Goal: Find contact information: Find contact information

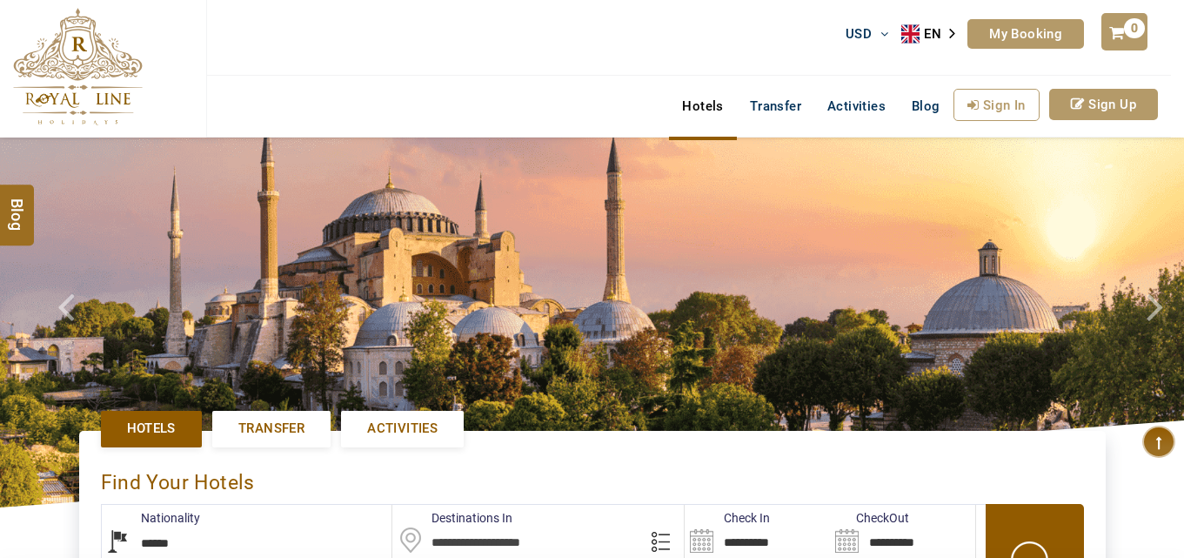
select select "******"
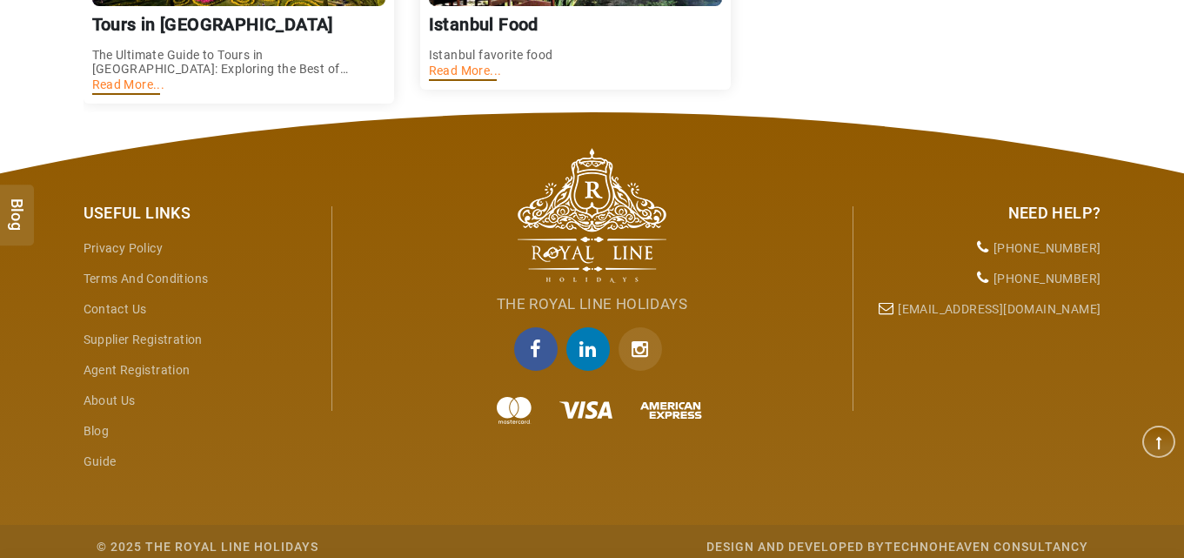
type input "**********"
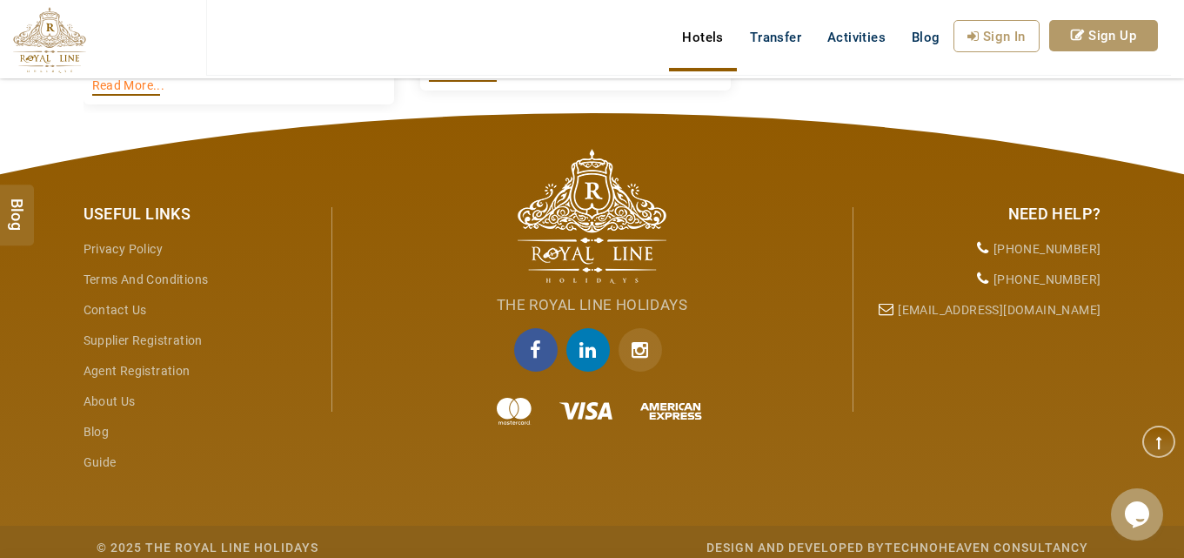
scroll to position [0, 0]
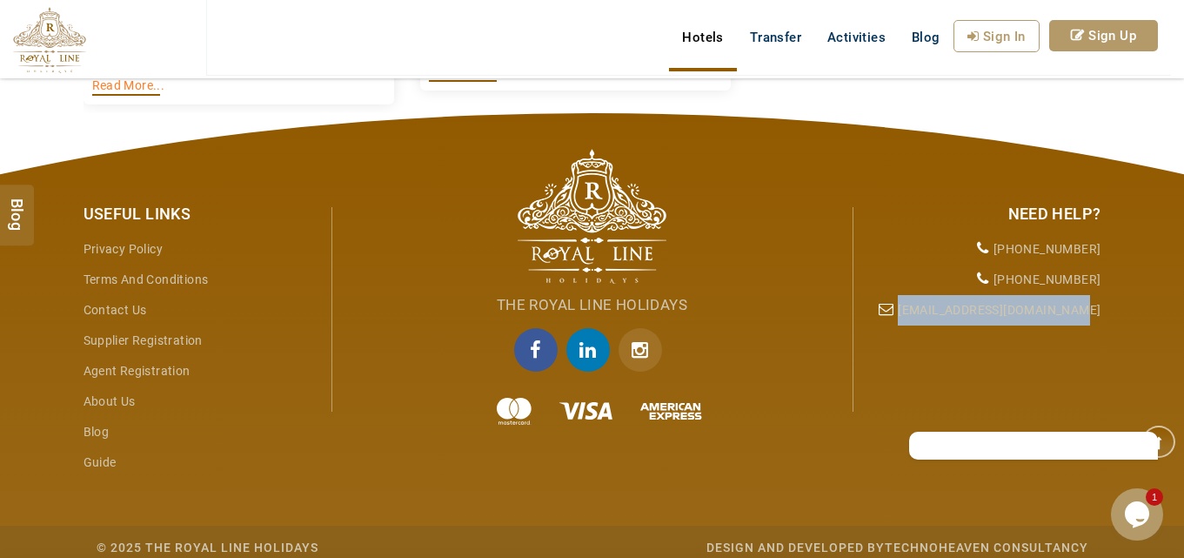
drag, startPoint x: 1967, startPoint y: 689, endPoint x: 1788, endPoint y: 703, distance: 179.0
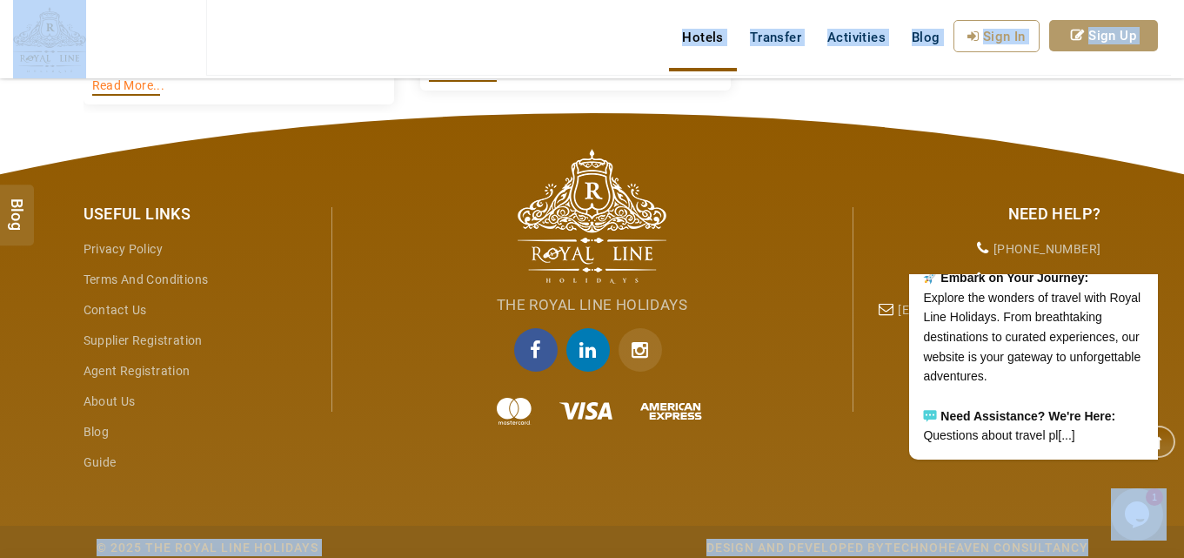
copy link "[EMAIL_ADDRESS][DOMAIN_NAME]"
click at [1132, 160] on div "Useful Links Privacy Policy Terms and Conditions Contact Us Supplier Registrati…" at bounding box center [592, 341] width 1184 height 456
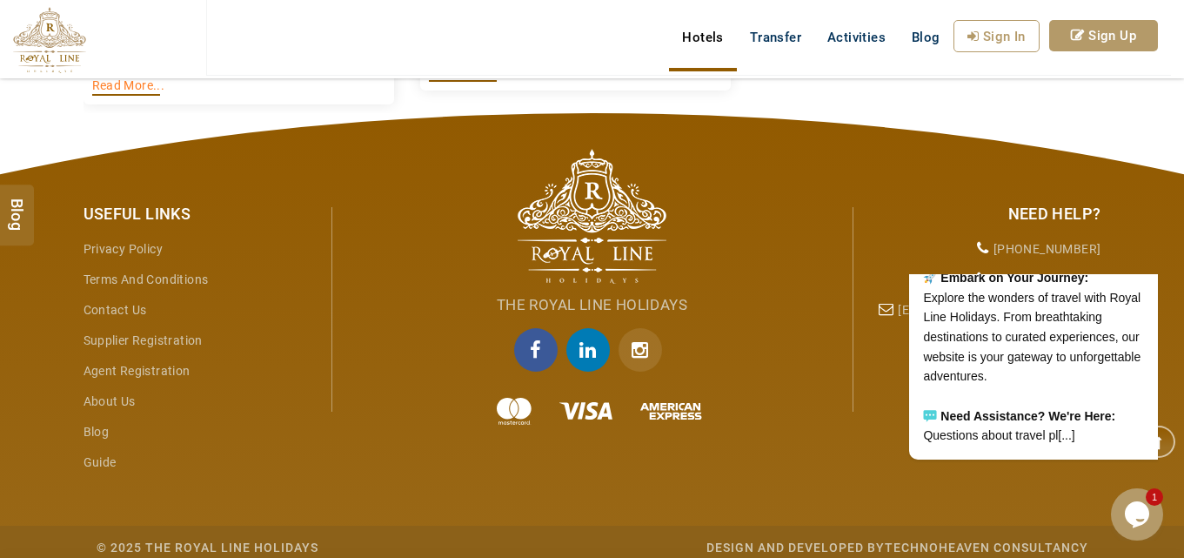
drag, startPoint x: 1184, startPoint y: 472, endPoint x: 1184, endPoint y: 483, distance: 11.3
click at [1184, 483] on div "Useful Links Privacy Policy Terms and Conditions Contact Us Supplier Registrati…" at bounding box center [592, 341] width 1184 height 456
click at [103, 317] on link "Contact Us" at bounding box center [116, 310] width 64 height 14
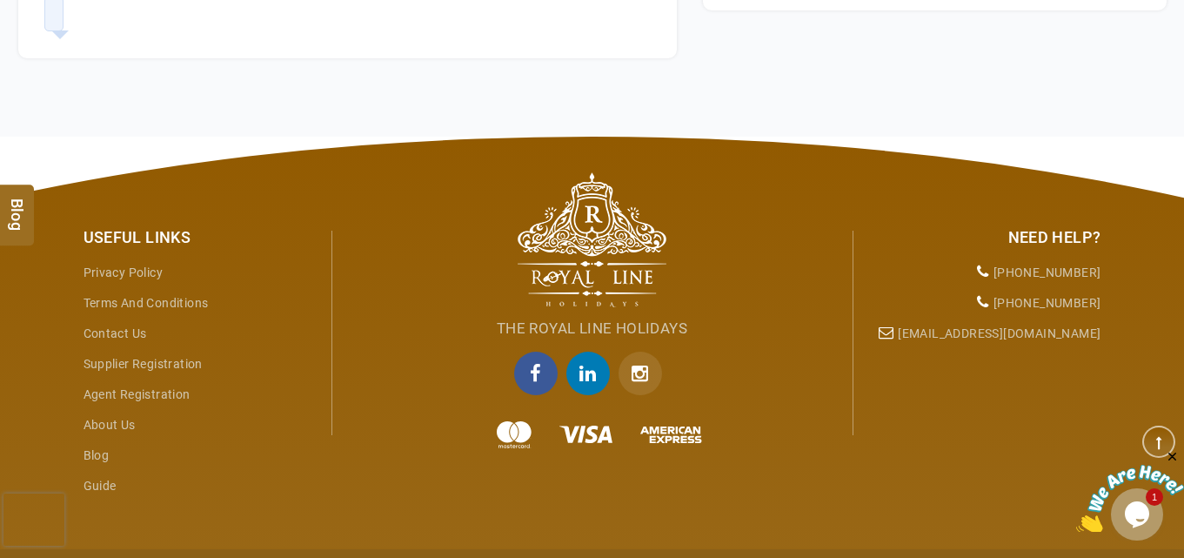
scroll to position [788, 0]
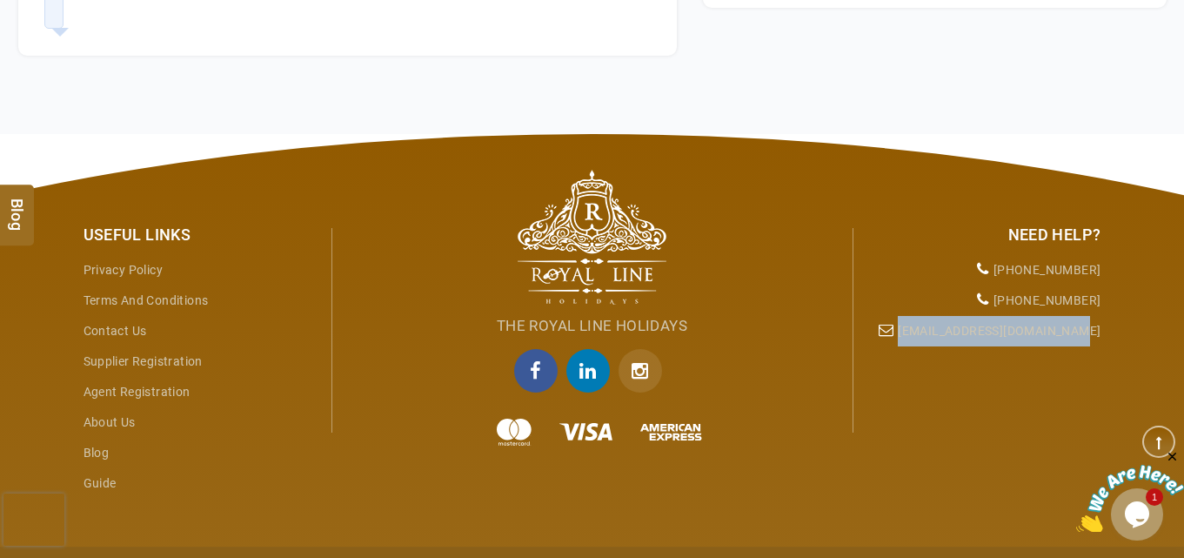
drag, startPoint x: 1117, startPoint y: 323, endPoint x: 934, endPoint y: 339, distance: 183.4
click at [934, 339] on div "Useful Links Privacy Policy Terms and Conditions Contact Us Supplier Registrati…" at bounding box center [592, 362] width 1184 height 456
copy link "[EMAIL_ADDRESS][DOMAIN_NAME]"
